Goal: Task Accomplishment & Management: Use online tool/utility

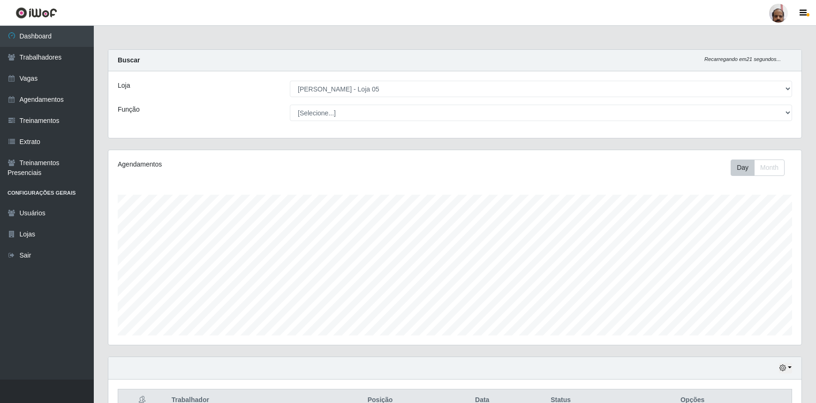
select select "252"
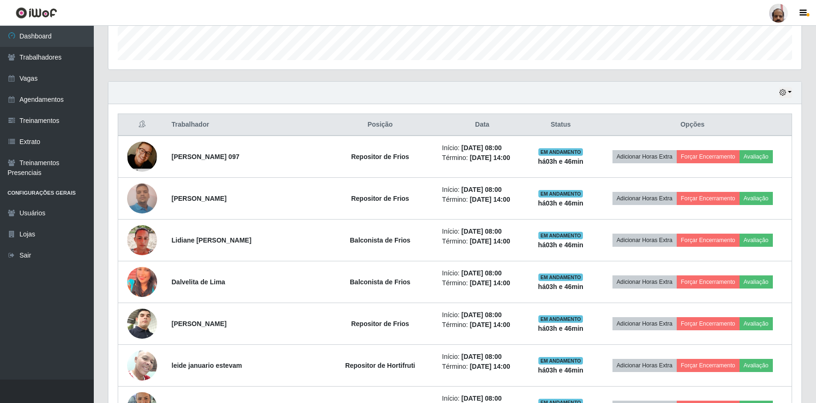
scroll to position [266, 0]
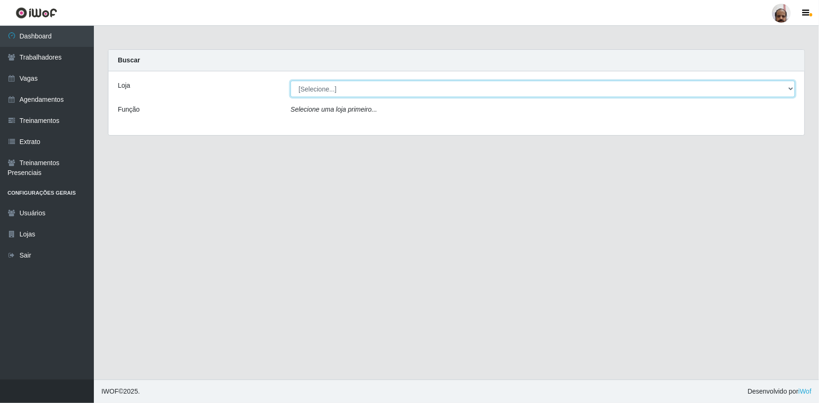
click at [332, 84] on select "[Selecione...] Mar Vermelho - Loja 05" at bounding box center [542, 89] width 504 height 16
select select "252"
click at [290, 81] on select "[Selecione...] Mar Vermelho - Loja 05" at bounding box center [542, 89] width 504 height 16
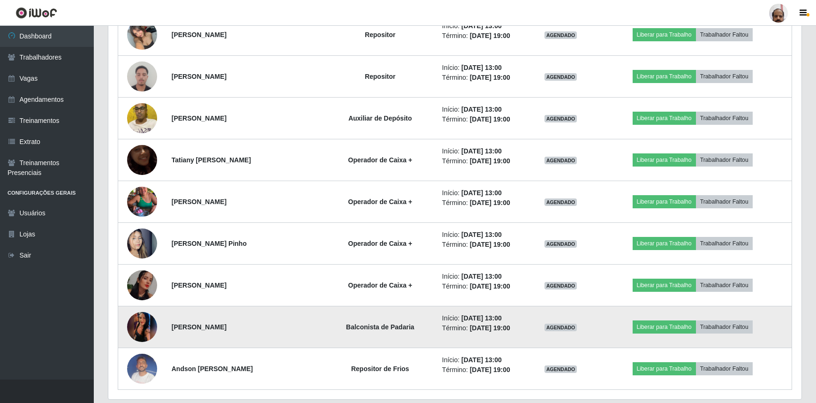
scroll to position [1408, 0]
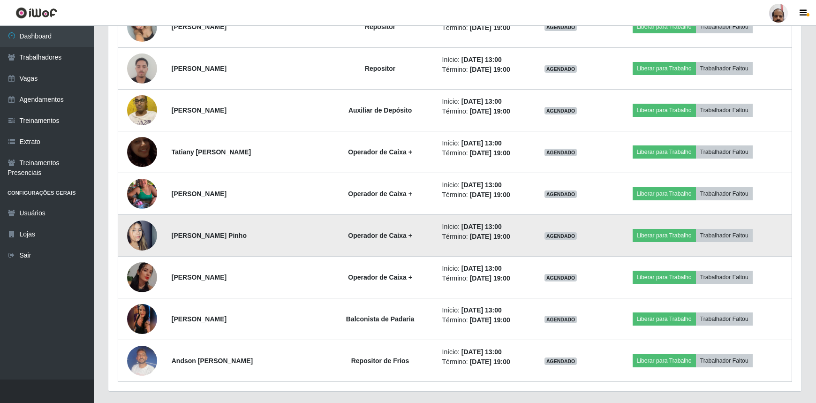
click at [145, 229] on img at bounding box center [142, 235] width 30 height 53
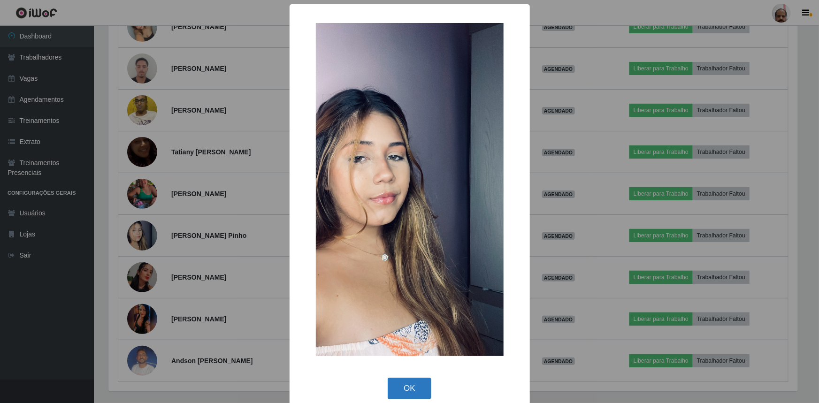
click at [411, 390] on button "OK" at bounding box center [410, 389] width 44 height 22
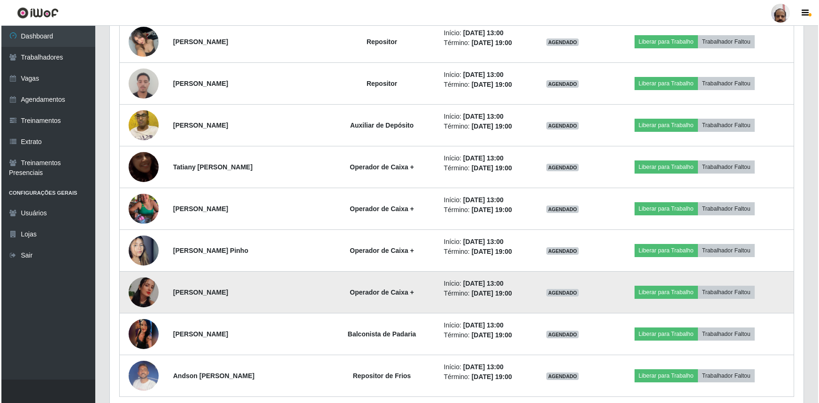
scroll to position [1408, 0]
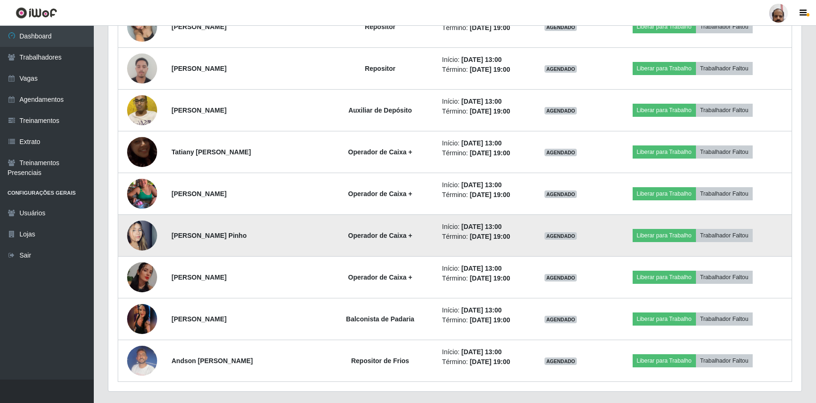
click at [140, 233] on img at bounding box center [142, 235] width 30 height 53
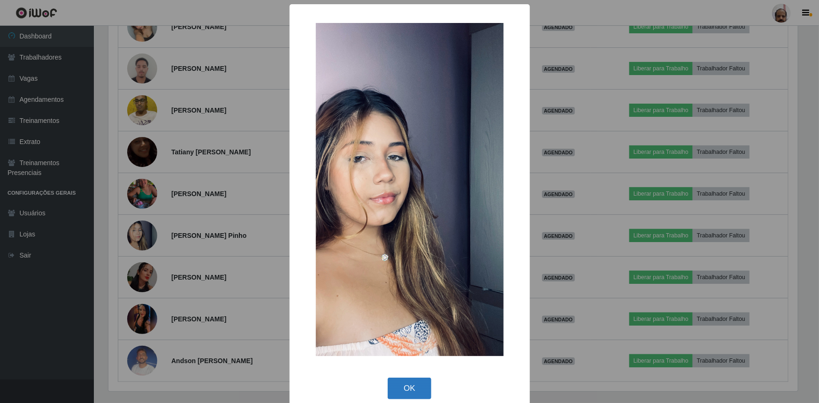
click at [397, 391] on button "OK" at bounding box center [410, 389] width 44 height 22
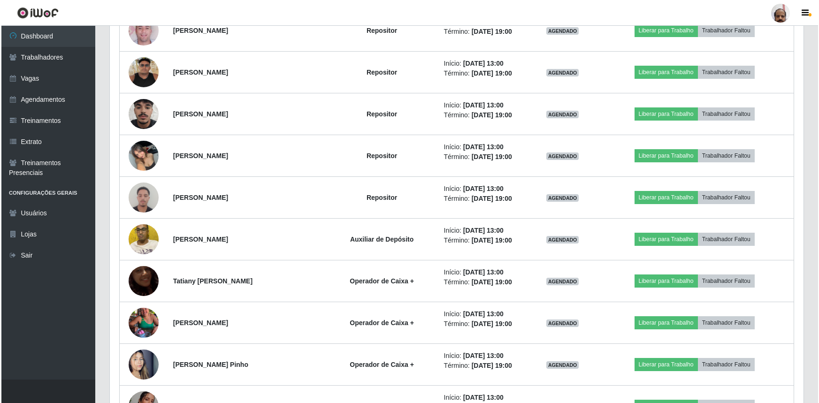
scroll to position [1280, 0]
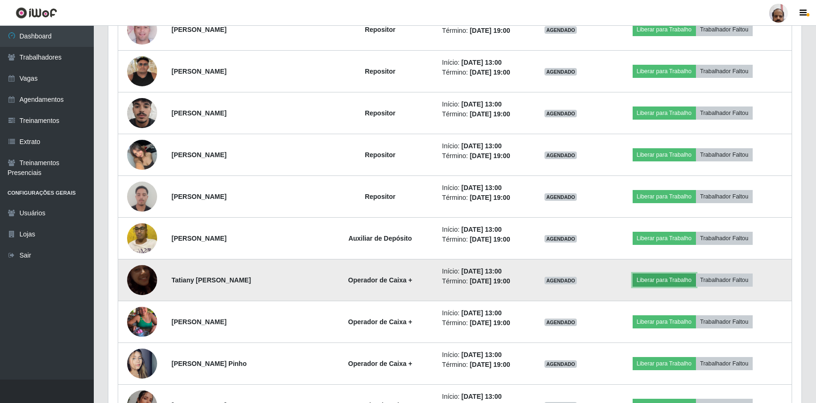
click at [670, 274] on button "Liberar para Trabalho" at bounding box center [664, 280] width 63 height 13
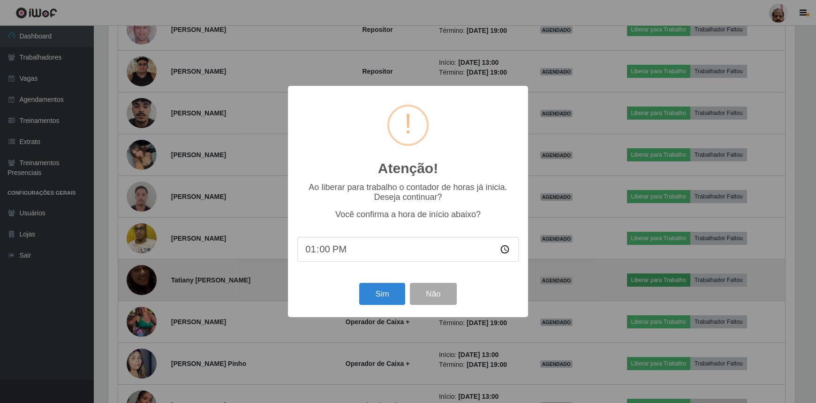
scroll to position [195, 689]
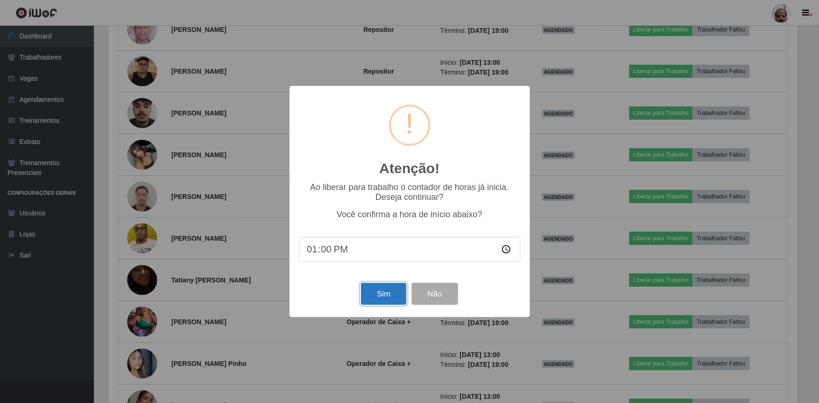
click at [382, 296] on button "Sim" at bounding box center [384, 294] width 46 height 22
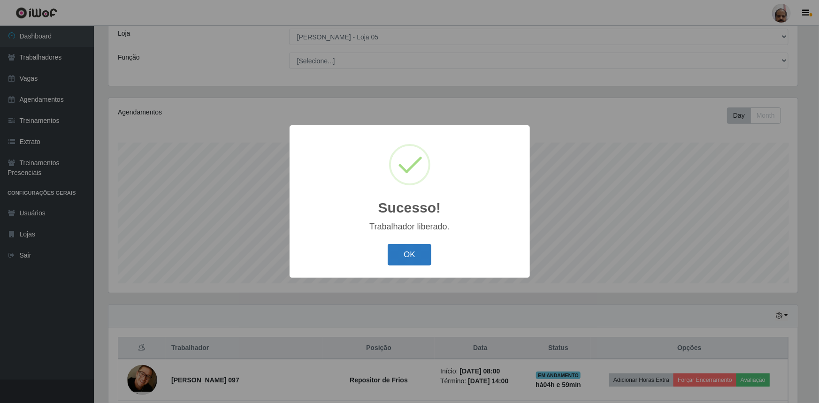
click at [409, 256] on button "OK" at bounding box center [410, 255] width 44 height 22
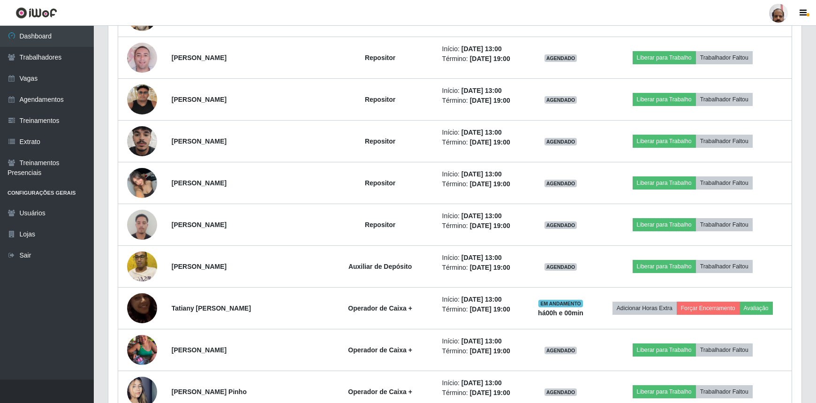
scroll to position [1289, 0]
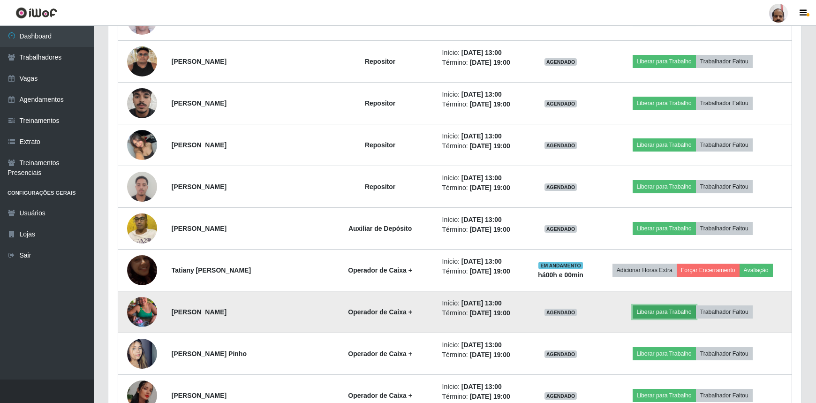
click at [665, 312] on button "Liberar para Trabalho" at bounding box center [664, 311] width 63 height 13
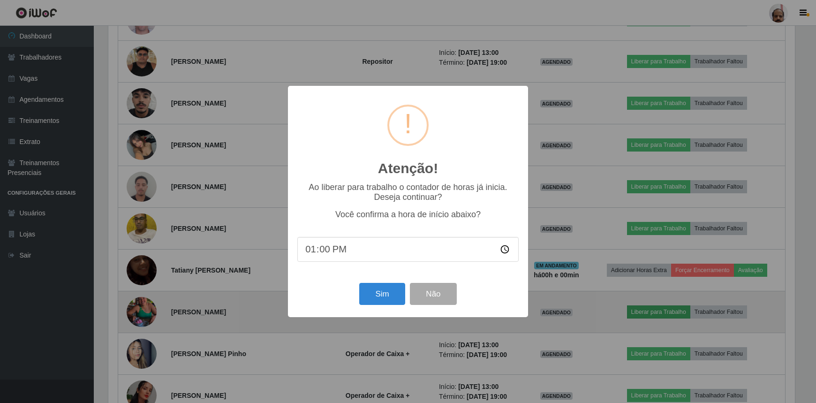
scroll to position [195, 689]
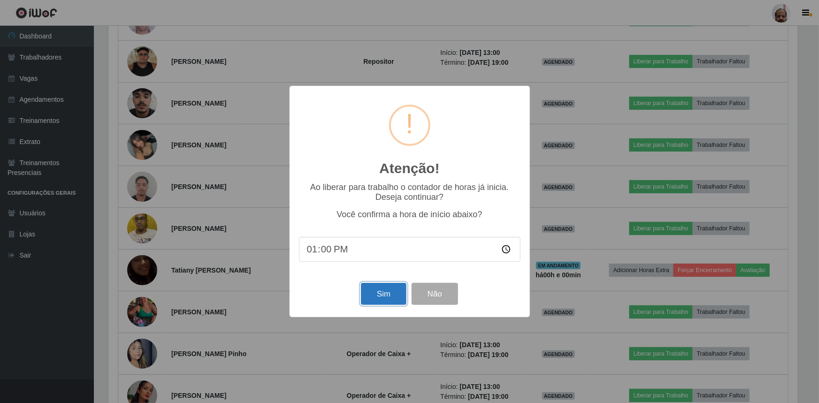
click at [383, 293] on button "Sim" at bounding box center [384, 294] width 46 height 22
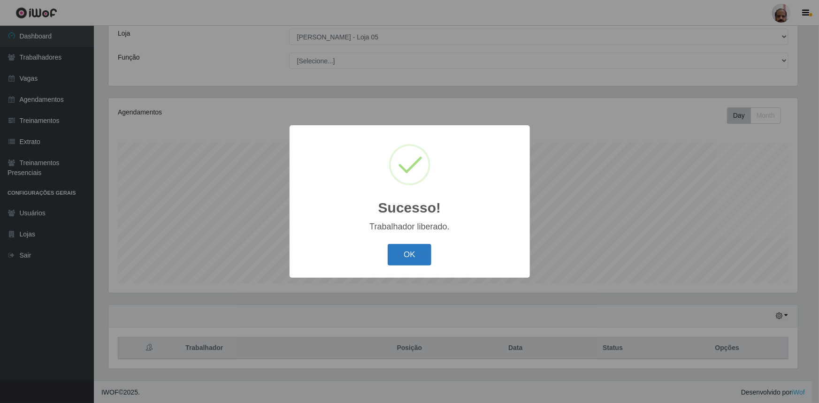
click at [412, 257] on button "OK" at bounding box center [410, 255] width 44 height 22
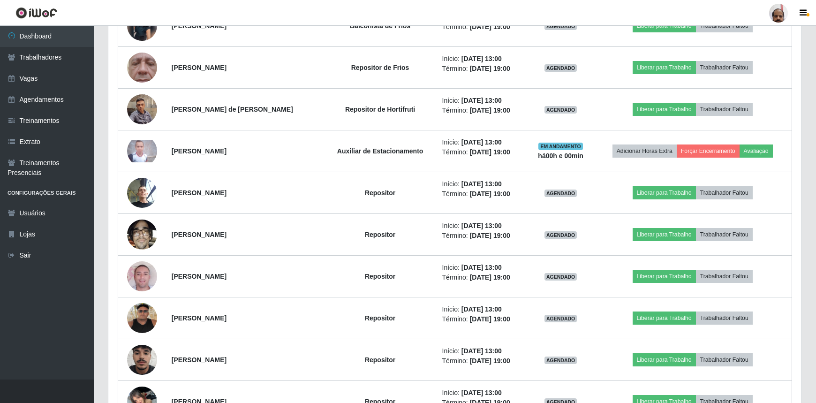
scroll to position [1033, 0]
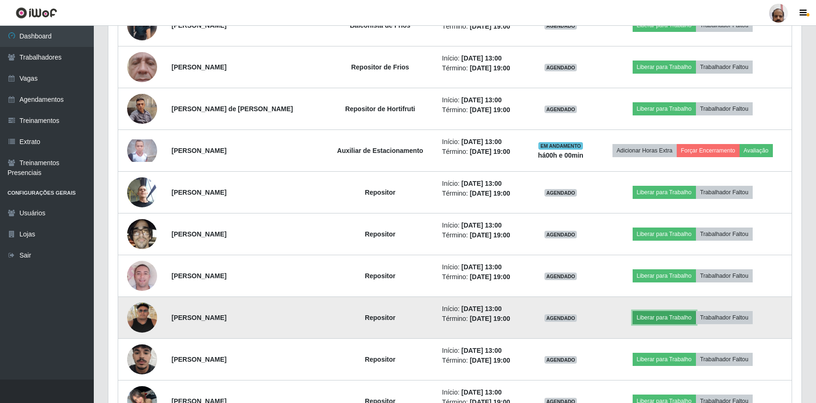
click at [676, 318] on button "Liberar para Trabalho" at bounding box center [664, 317] width 63 height 13
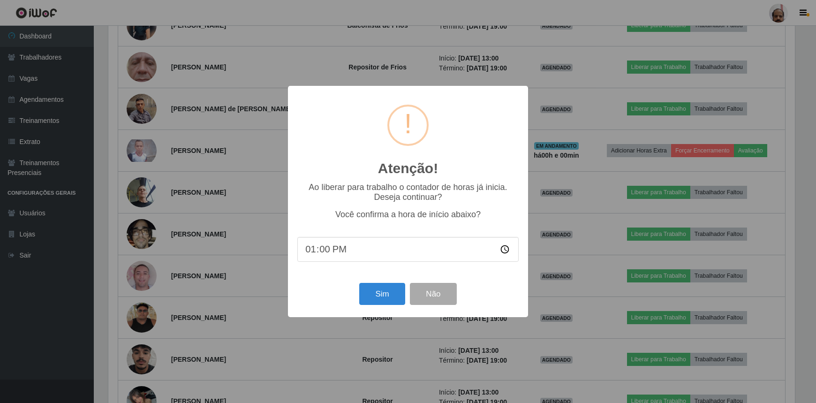
scroll to position [195, 689]
click at [374, 292] on button "Sim" at bounding box center [384, 294] width 46 height 22
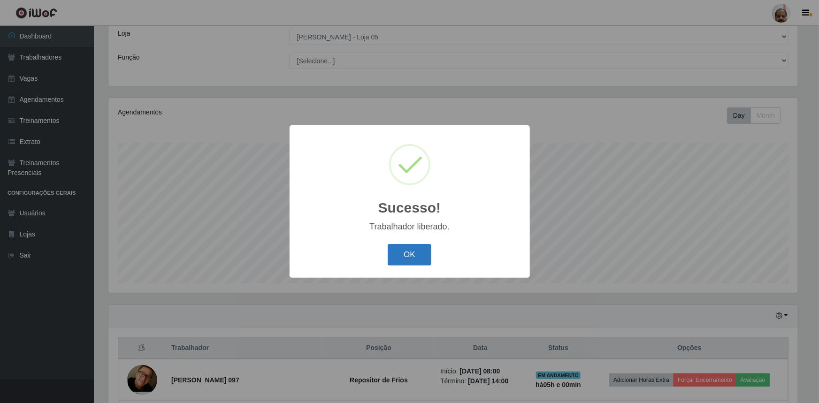
click at [407, 257] on button "OK" at bounding box center [410, 255] width 44 height 22
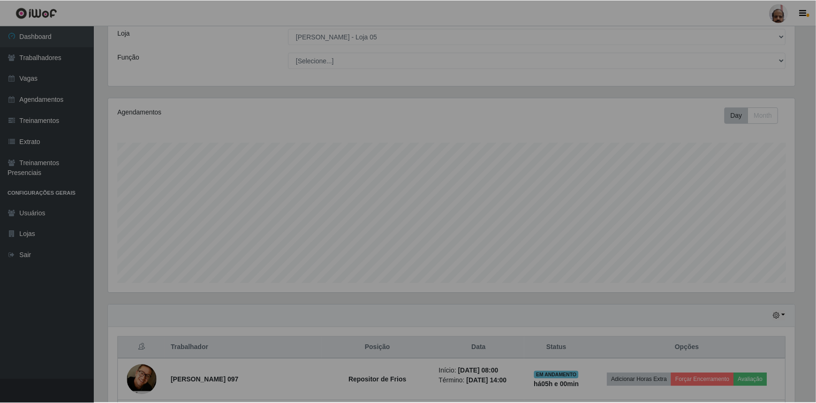
scroll to position [0, 0]
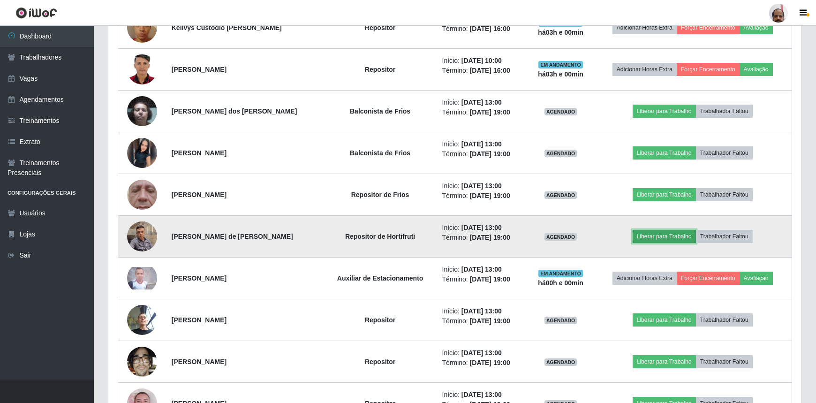
click at [688, 236] on button "Liberar para Trabalho" at bounding box center [664, 236] width 63 height 13
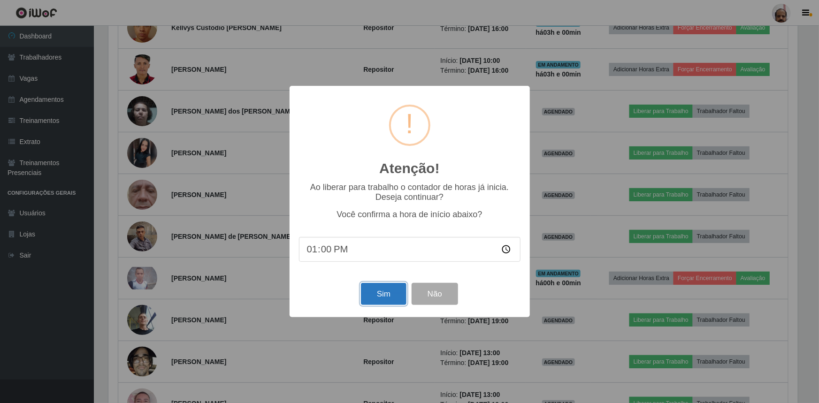
click at [376, 294] on button "Sim" at bounding box center [384, 294] width 46 height 22
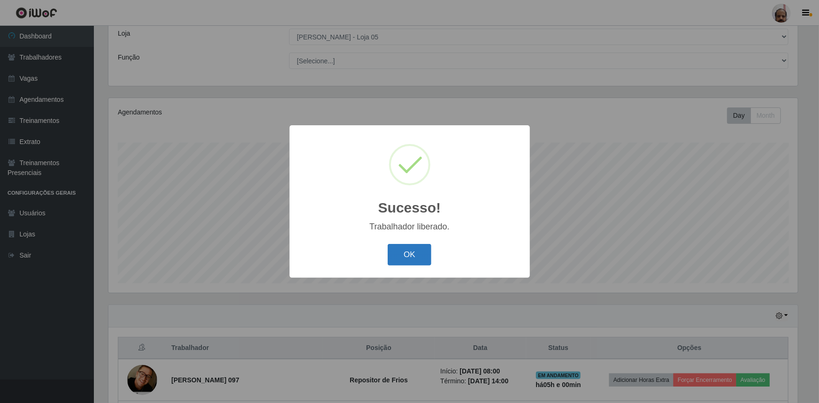
click at [409, 257] on button "OK" at bounding box center [410, 255] width 44 height 22
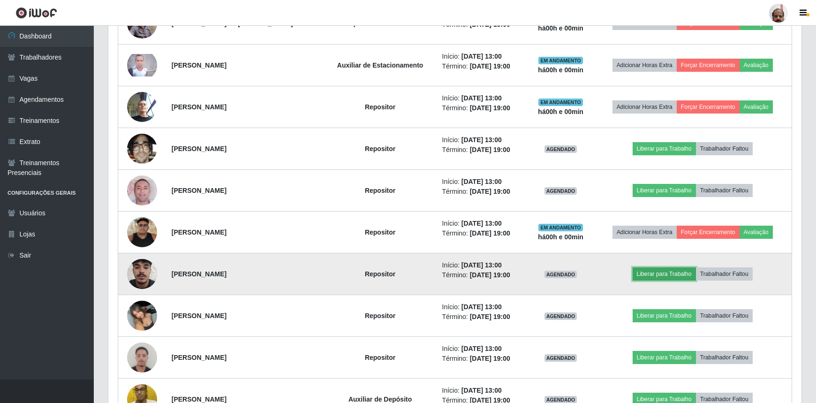
click at [655, 274] on button "Liberar para Trabalho" at bounding box center [664, 273] width 63 height 13
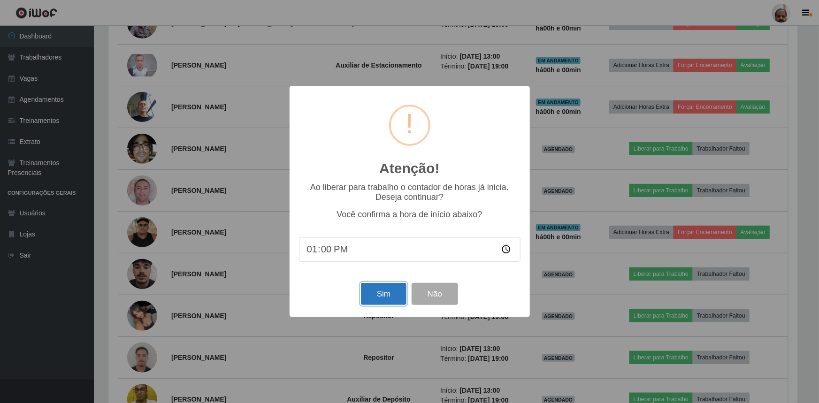
click at [373, 295] on button "Sim" at bounding box center [384, 294] width 46 height 22
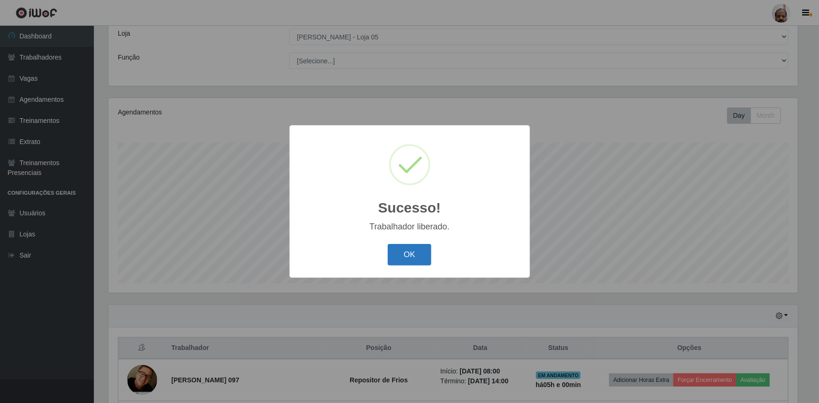
click at [412, 252] on button "OK" at bounding box center [410, 255] width 44 height 22
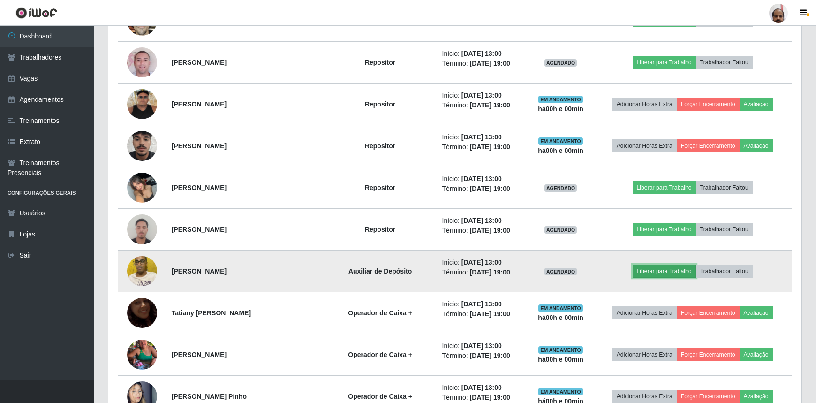
click at [665, 267] on button "Liberar para Trabalho" at bounding box center [664, 271] width 63 height 13
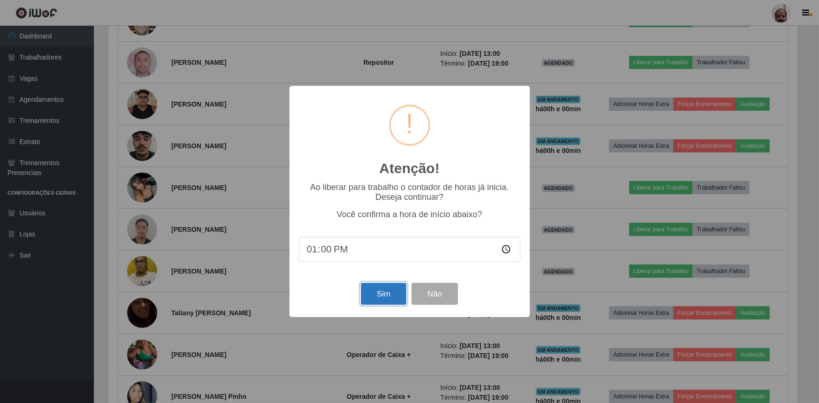
click at [391, 293] on button "Sim" at bounding box center [384, 294] width 46 height 22
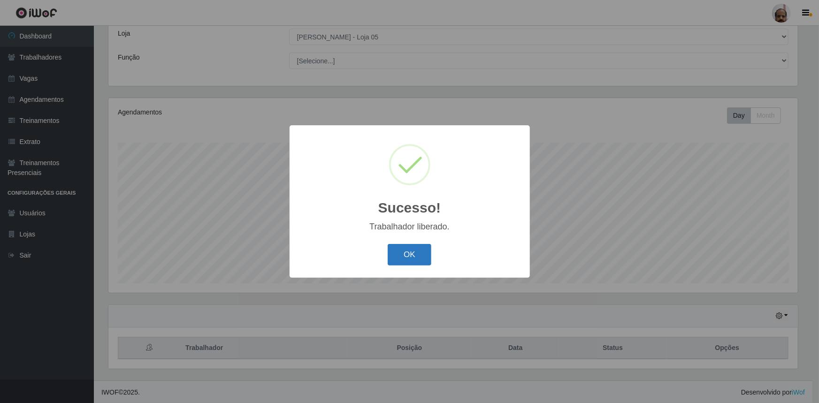
click at [403, 255] on button "OK" at bounding box center [410, 255] width 44 height 22
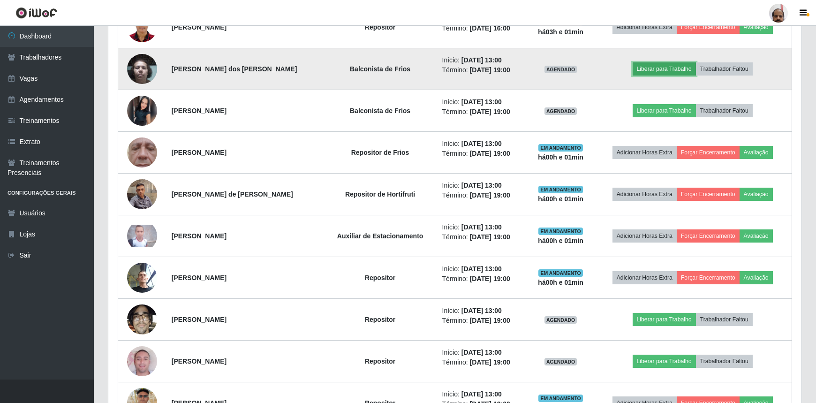
click at [663, 64] on button "Liberar para Trabalho" at bounding box center [664, 68] width 63 height 13
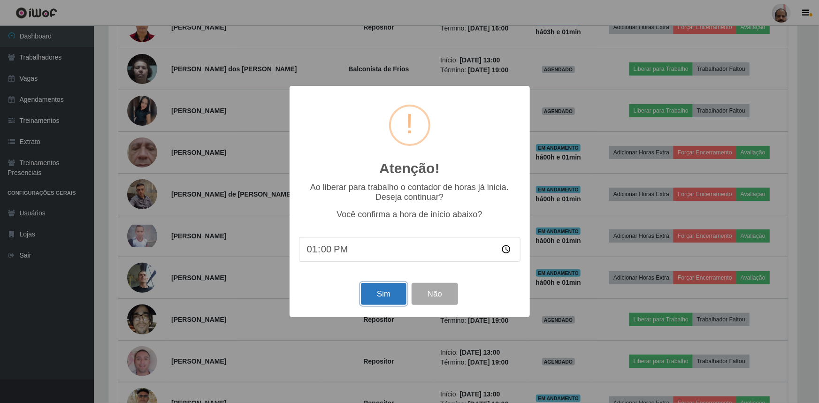
click at [374, 292] on button "Sim" at bounding box center [384, 294] width 46 height 22
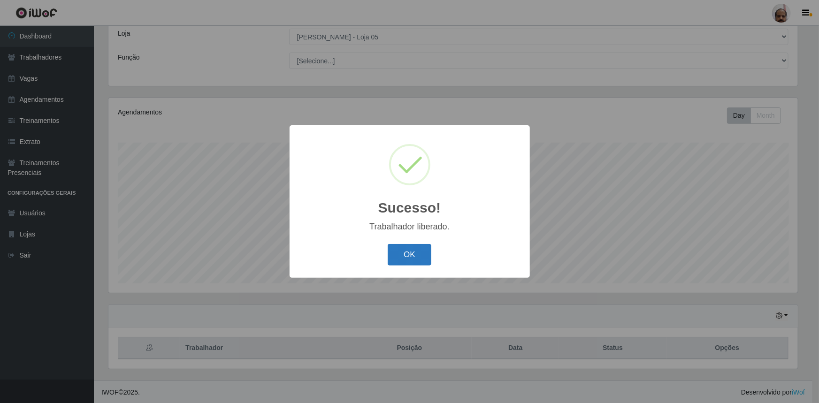
click at [414, 249] on button "OK" at bounding box center [410, 255] width 44 height 22
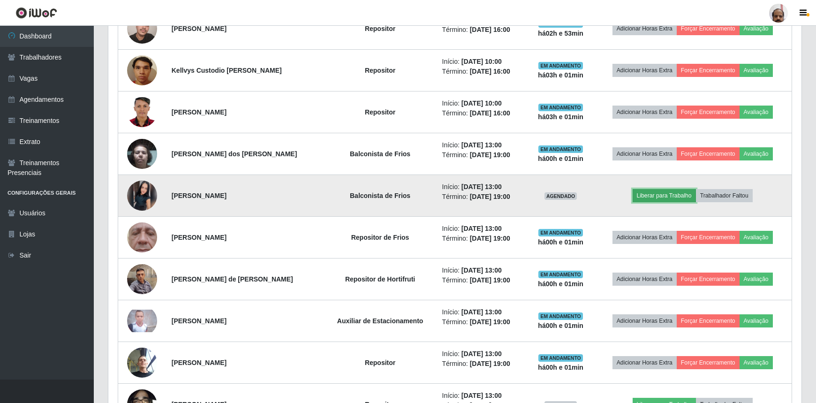
click at [668, 192] on button "Liberar para Trabalho" at bounding box center [664, 195] width 63 height 13
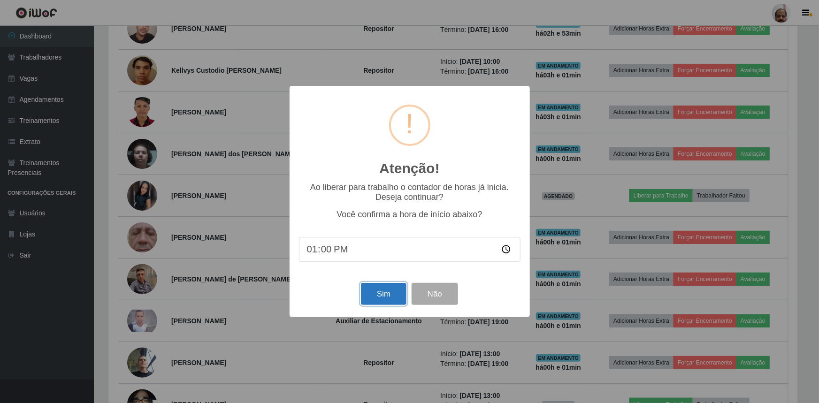
click at [390, 294] on button "Sim" at bounding box center [384, 294] width 46 height 22
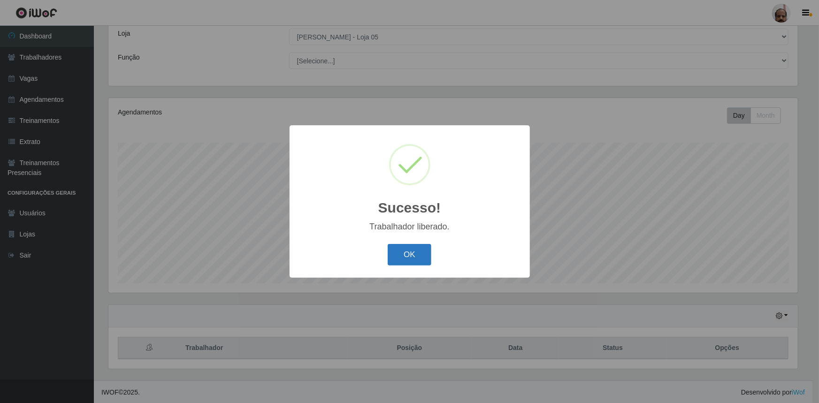
click at [404, 254] on button "OK" at bounding box center [410, 255] width 44 height 22
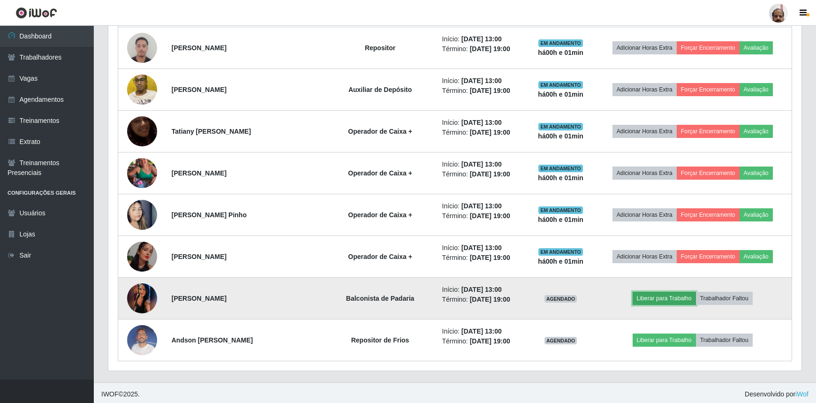
click at [659, 299] on button "Liberar para Trabalho" at bounding box center [664, 298] width 63 height 13
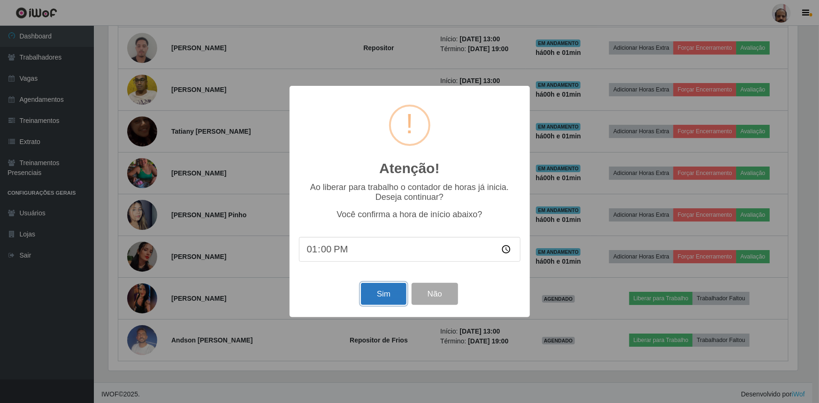
click at [366, 290] on button "Sim" at bounding box center [384, 294] width 46 height 22
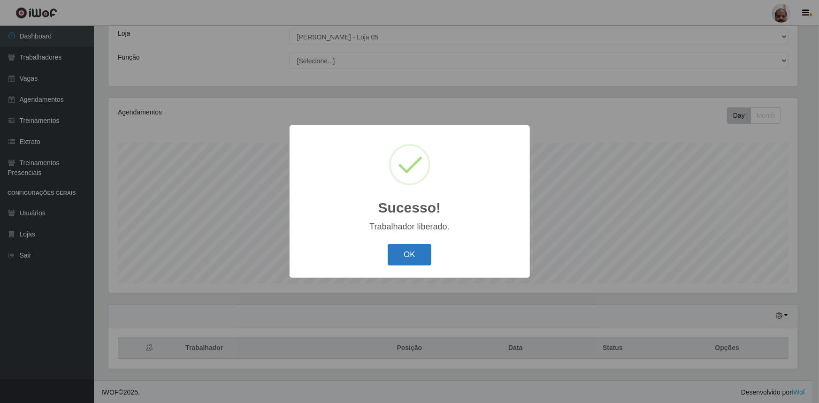
click at [406, 254] on button "OK" at bounding box center [410, 255] width 44 height 22
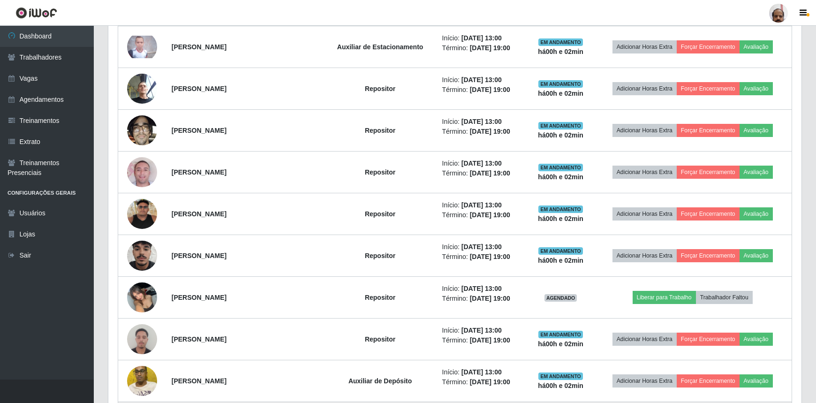
scroll to position [1130, 0]
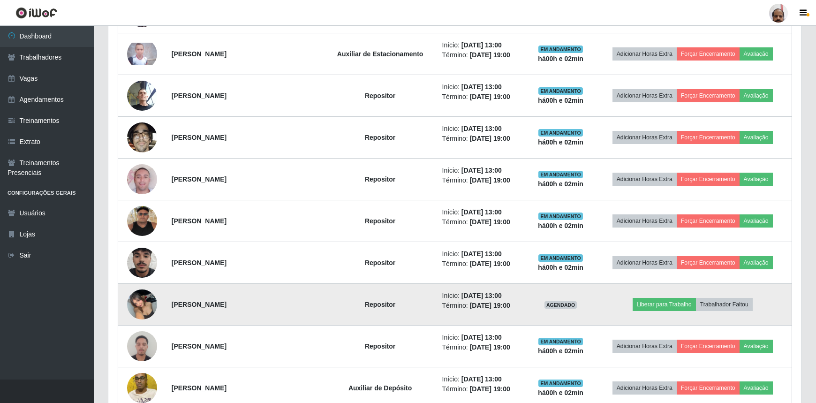
click at [138, 302] on img at bounding box center [142, 304] width 30 height 40
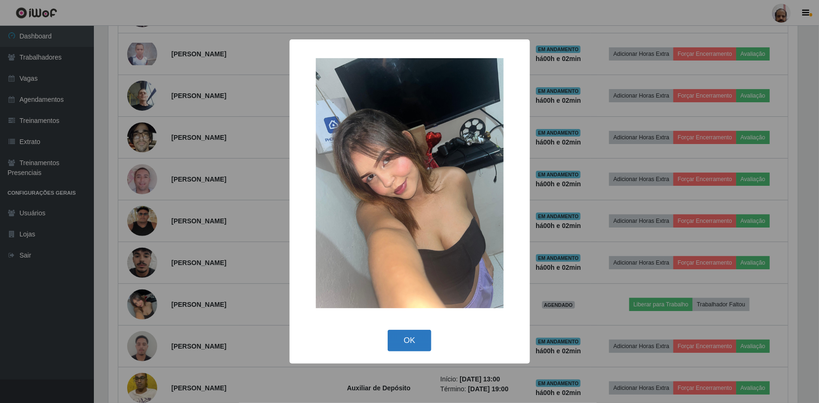
click at [413, 339] on button "OK" at bounding box center [410, 341] width 44 height 22
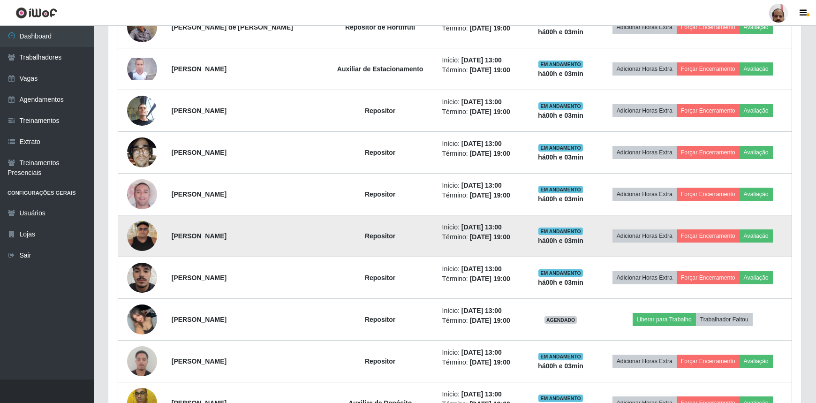
scroll to position [1130, 0]
